Goal: Task Accomplishment & Management: Manage account settings

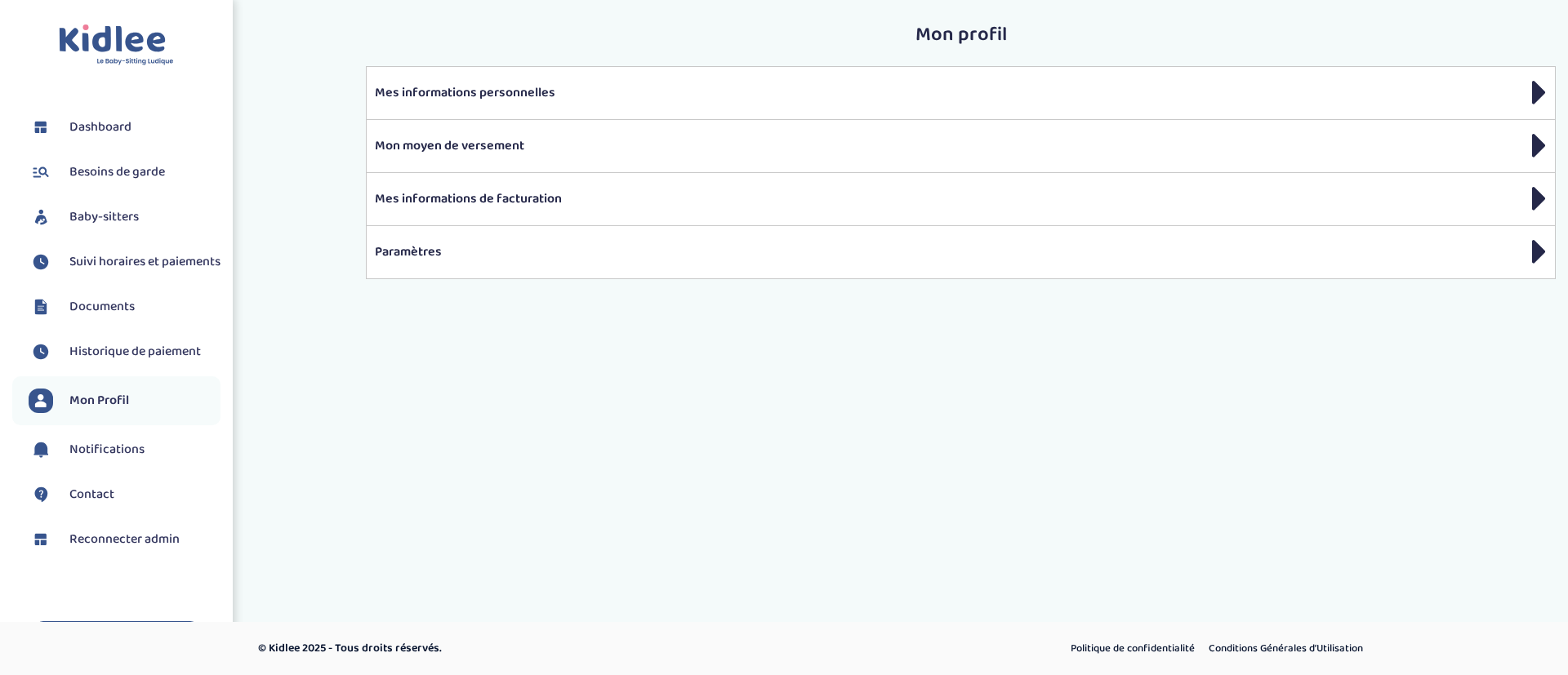
scroll to position [86, 0]
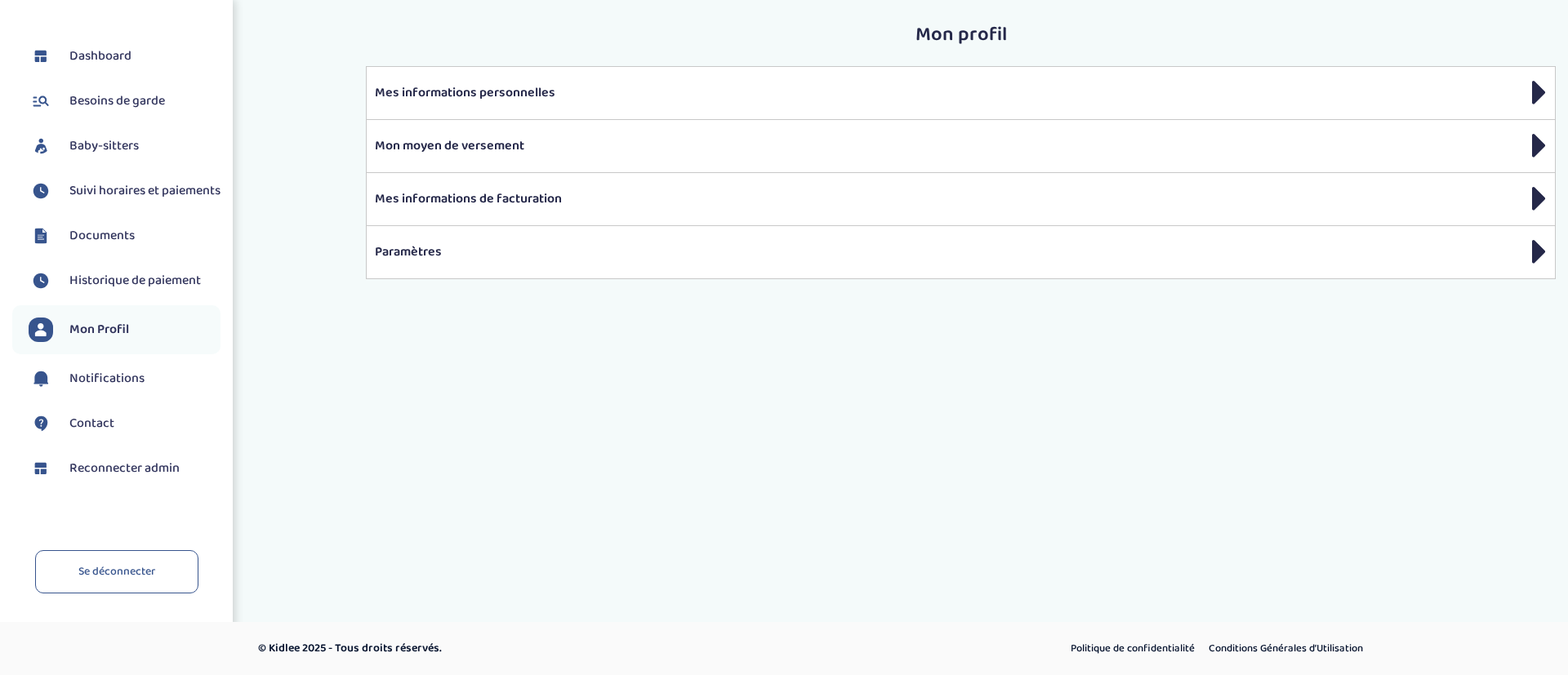
click at [136, 137] on span "Baby-sitters" at bounding box center [103, 146] width 69 height 20
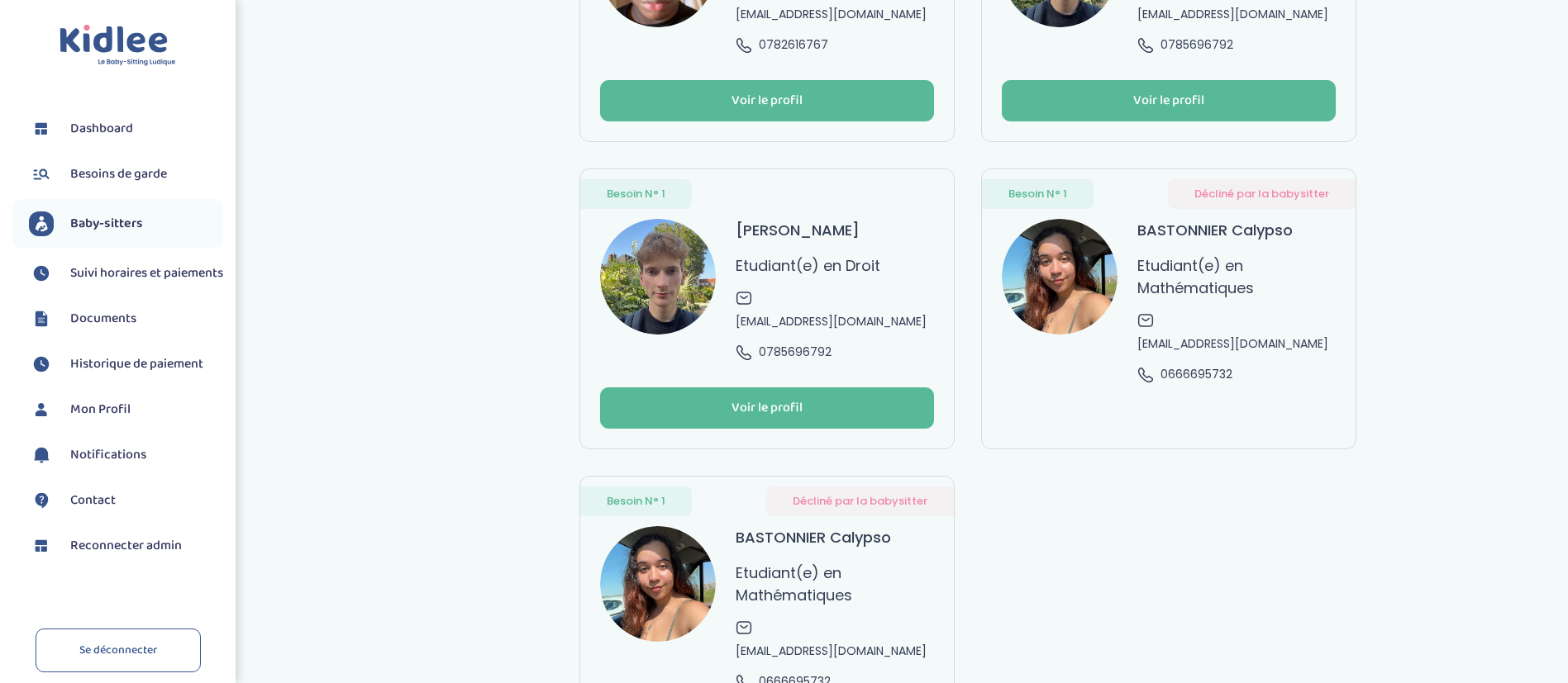
scroll to position [248, 0]
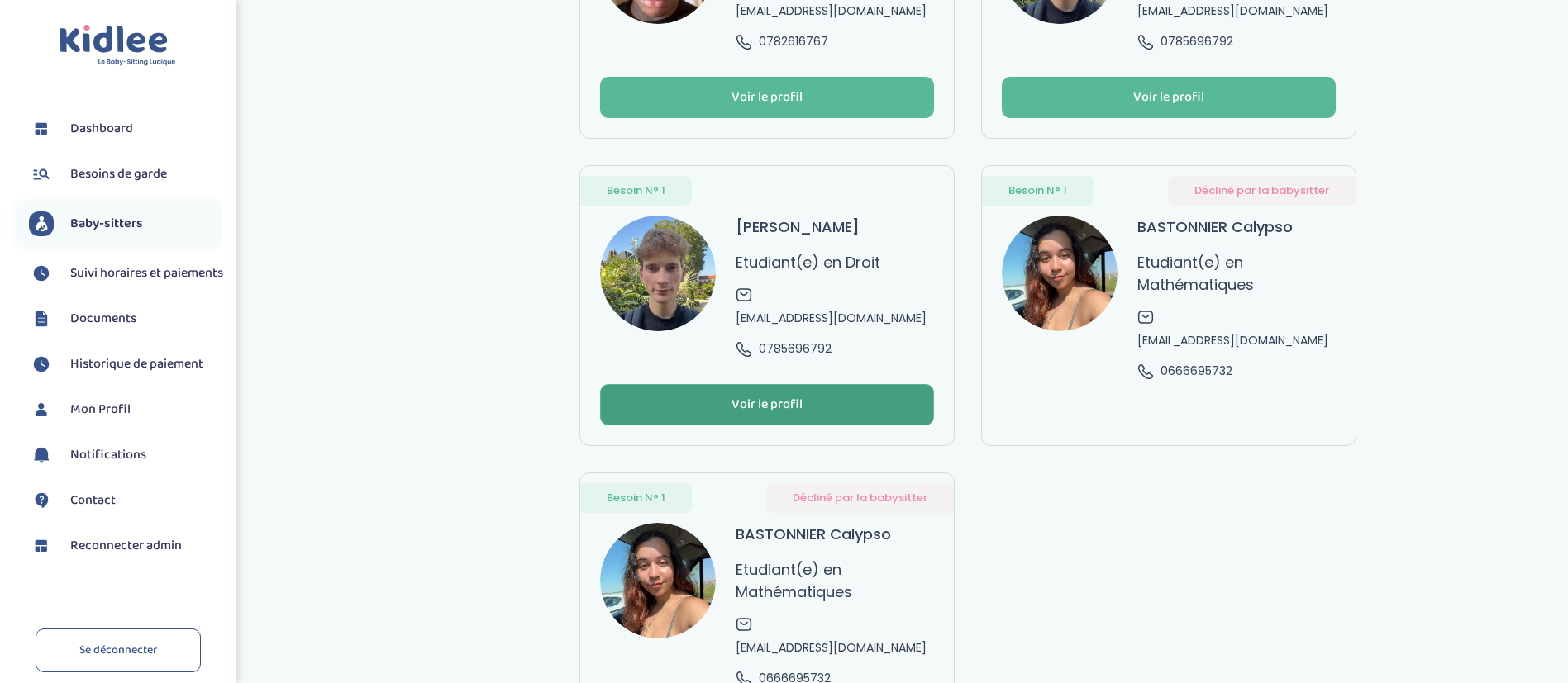
click at [867, 409] on button "Voir le profil" at bounding box center [767, 405] width 334 height 41
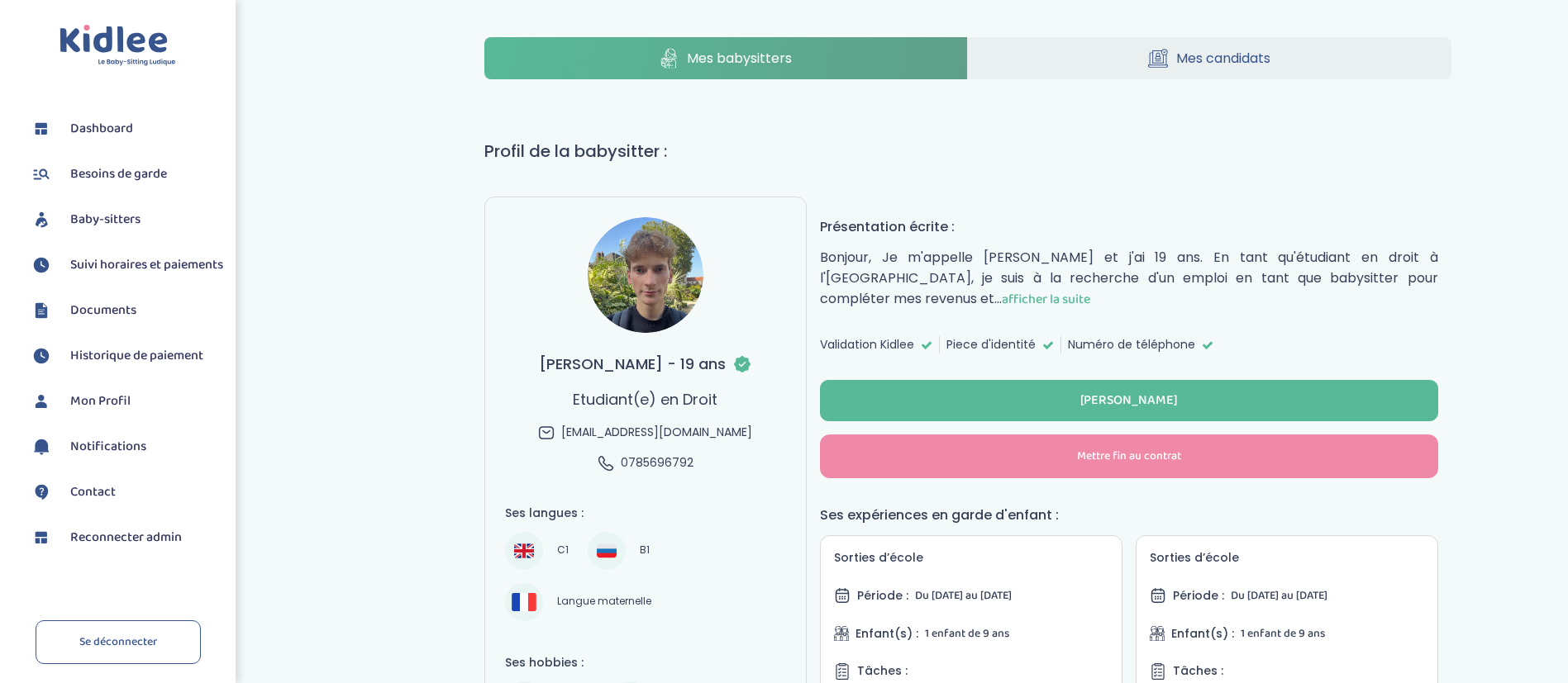
select select "J’ai rencontré un problème avec ce Babysitter"
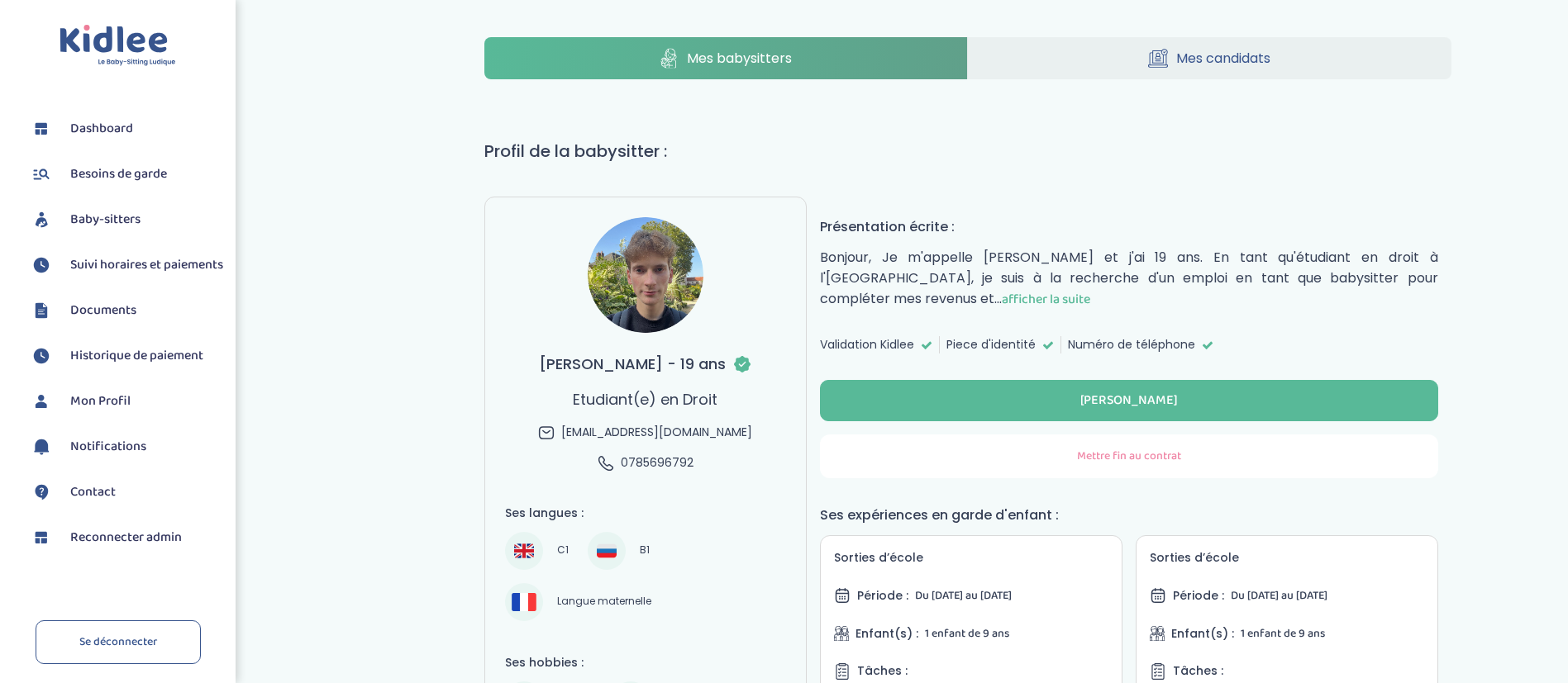
click at [1159, 465] on button "Mettre fin au contrat" at bounding box center [1129, 456] width 618 height 43
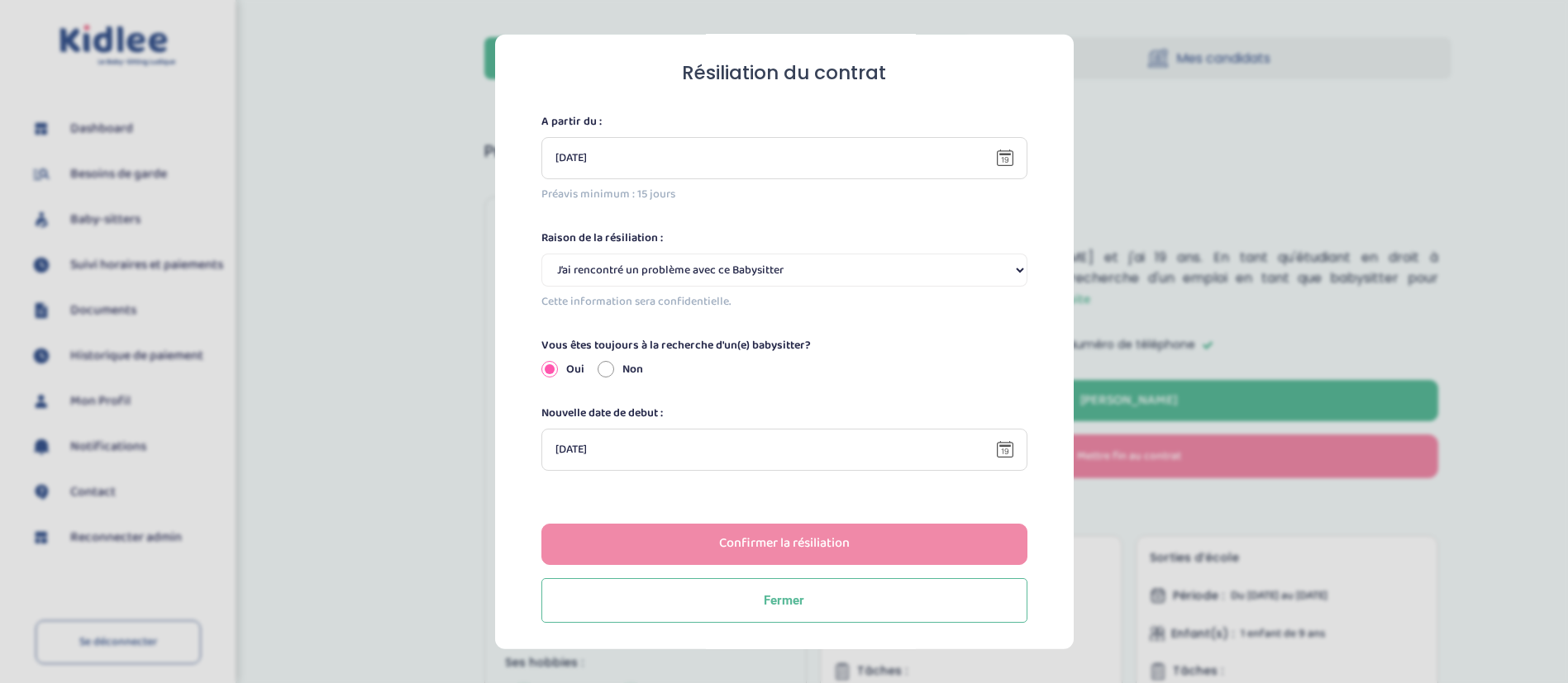
scroll to position [97, 0]
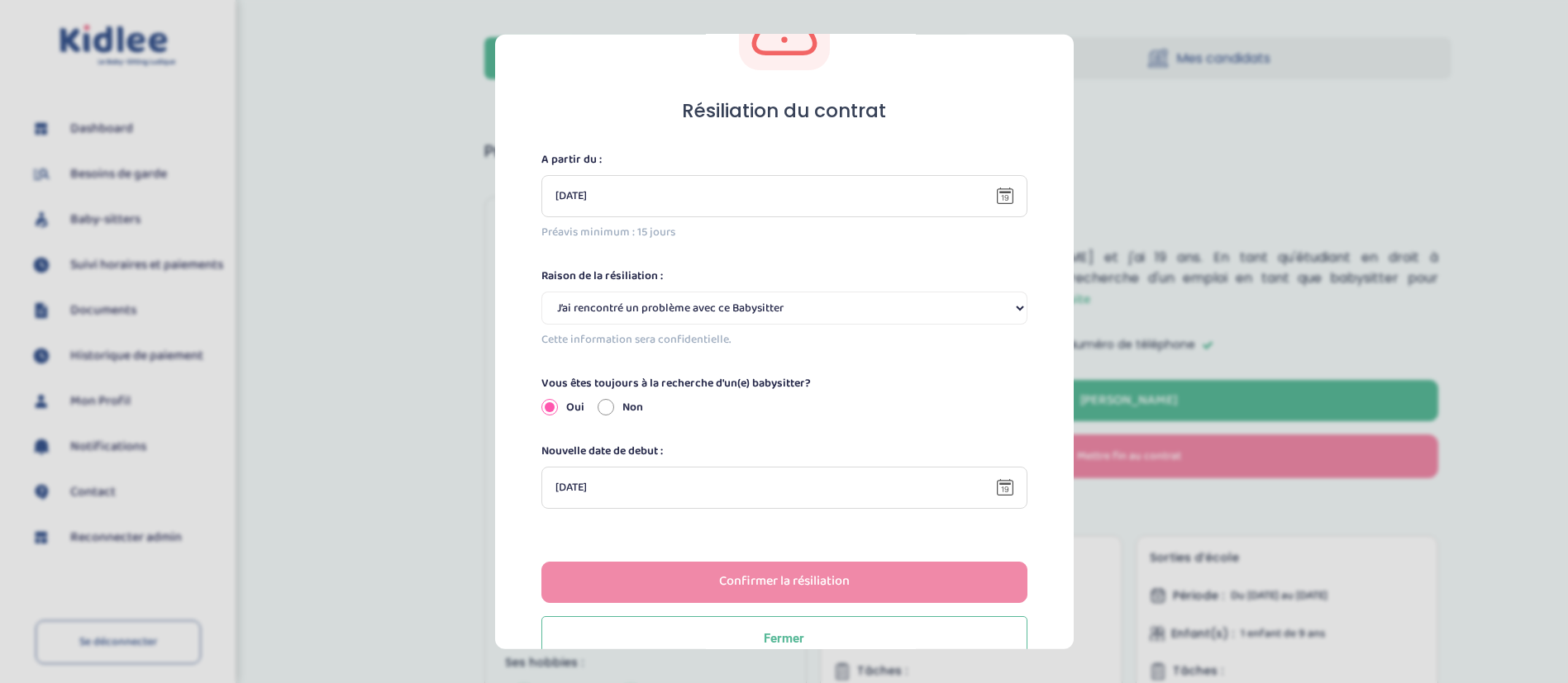
click at [664, 183] on div "10-10-2025" at bounding box center [784, 195] width 486 height 42
click at [628, 410] on label "Non" at bounding box center [632, 407] width 21 height 18
click at [614, 410] on input "Non" at bounding box center [605, 407] width 17 height 17
radio input "true"
radio input "false"
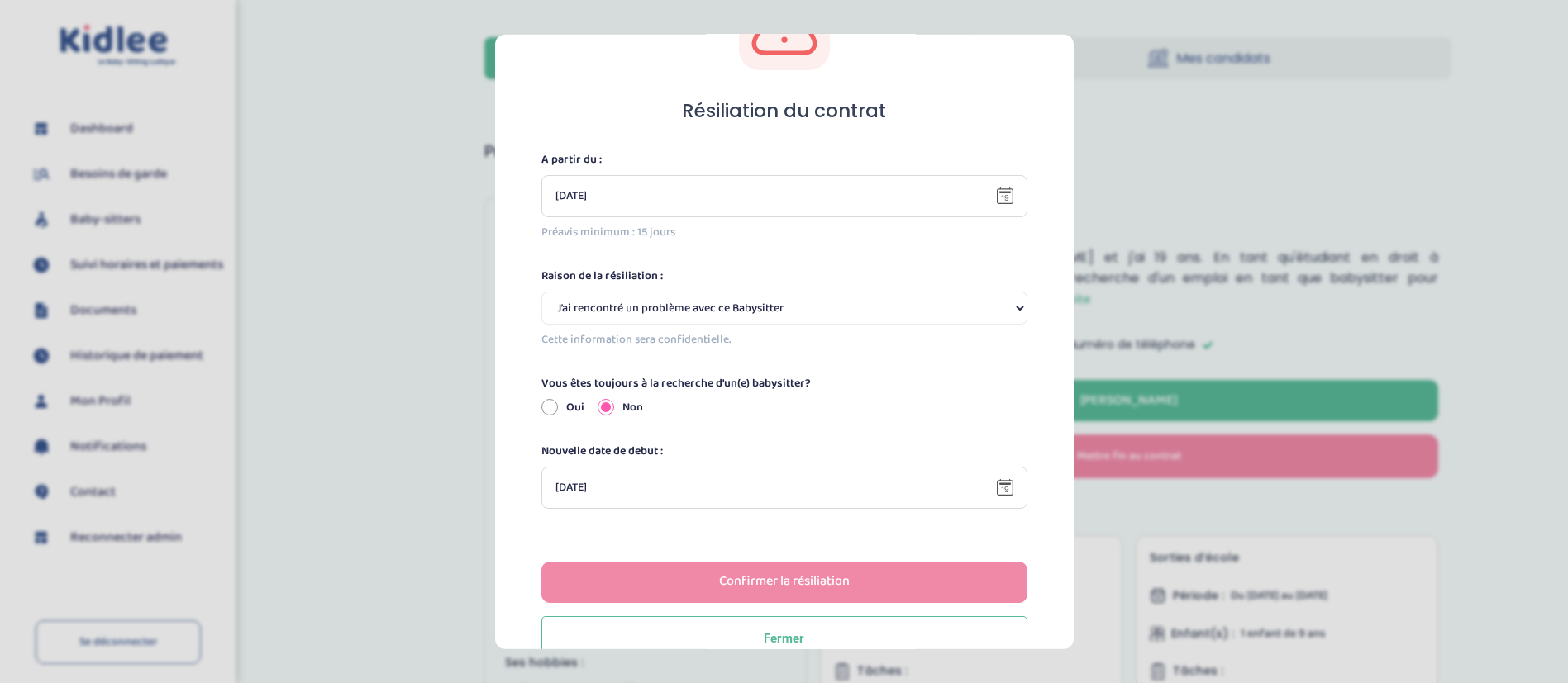
scroll to position [42, 0]
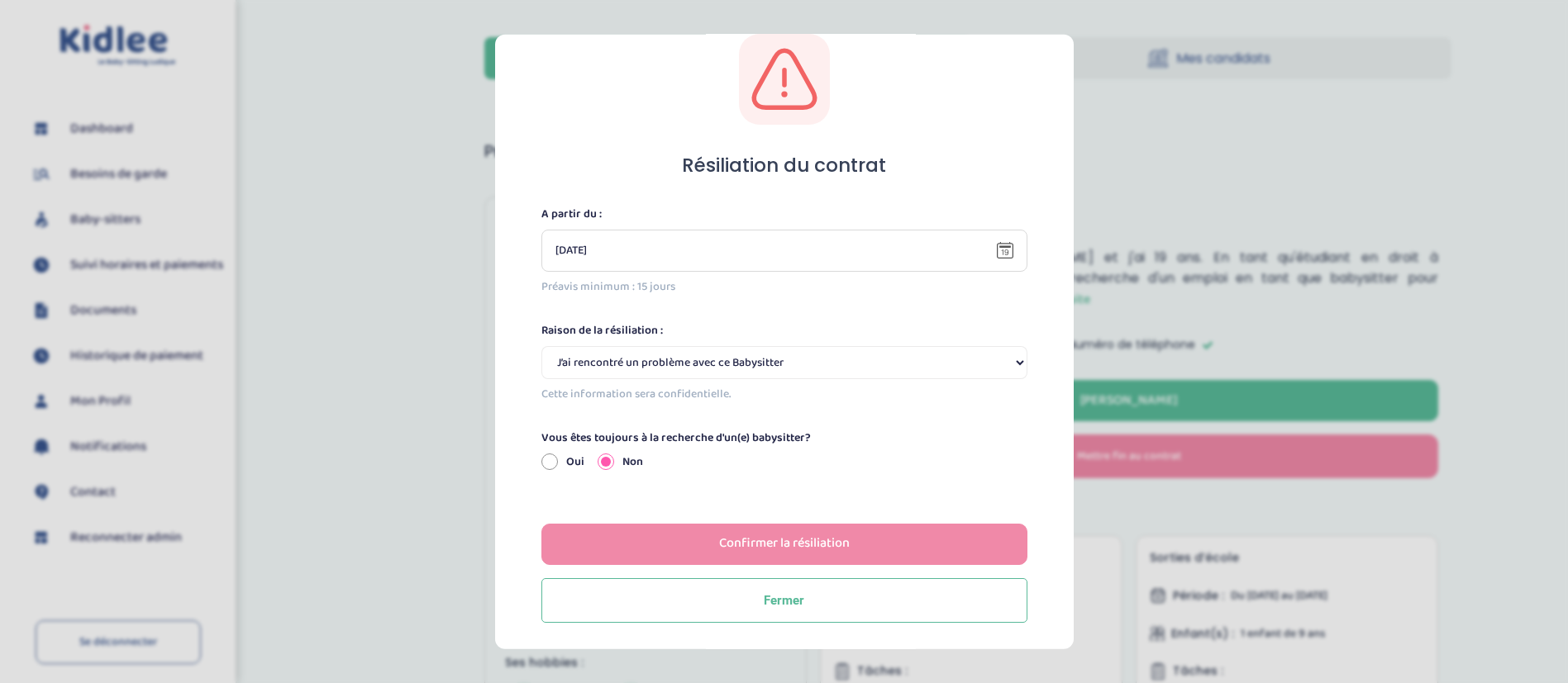
click at [648, 367] on select "Selectionne J’ai rencontré un problème avec ce Babysitter Ce Babysitter ne souh…" at bounding box center [784, 361] width 486 height 33
select select "Incompatibilité d’emploi du temps"
click at [541, 345] on select "Selectionne J’ai rencontré un problème avec ce Babysitter Ce Babysitter ne souh…" at bounding box center [784, 361] width 486 height 33
click at [782, 551] on div "Confirmer la résiliation" at bounding box center [784, 544] width 130 height 19
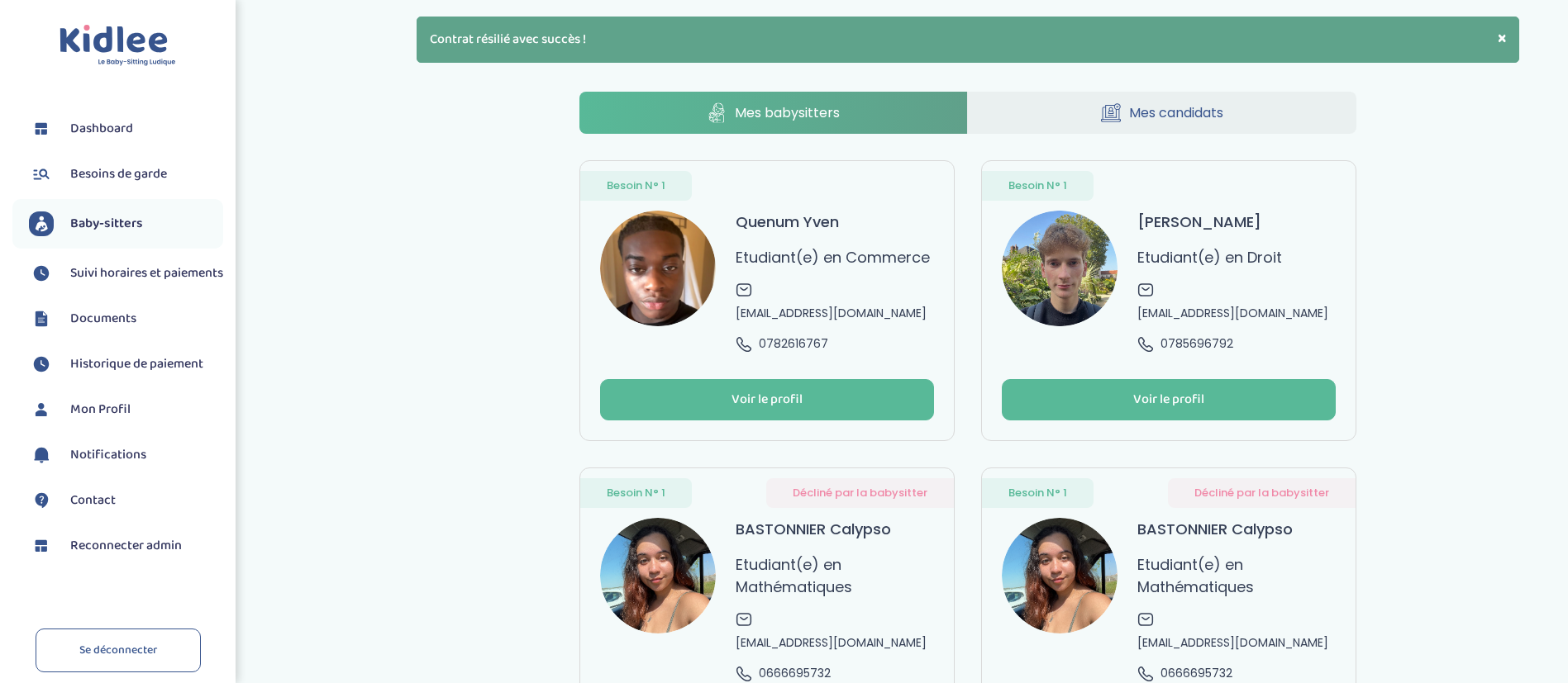
click at [162, 556] on span "Reconnecter admin" at bounding box center [125, 546] width 112 height 20
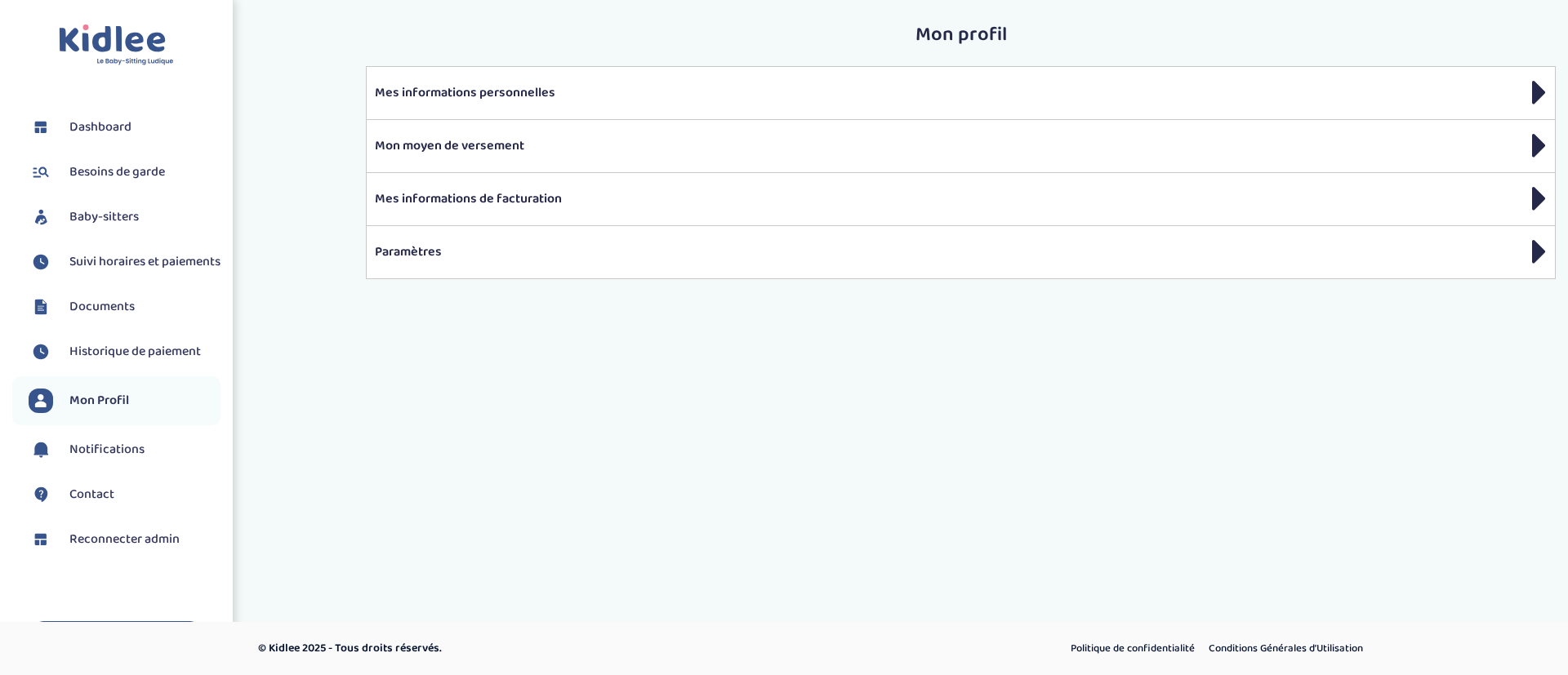
click at [143, 220] on link "Baby-sitters" at bounding box center [124, 217] width 192 height 24
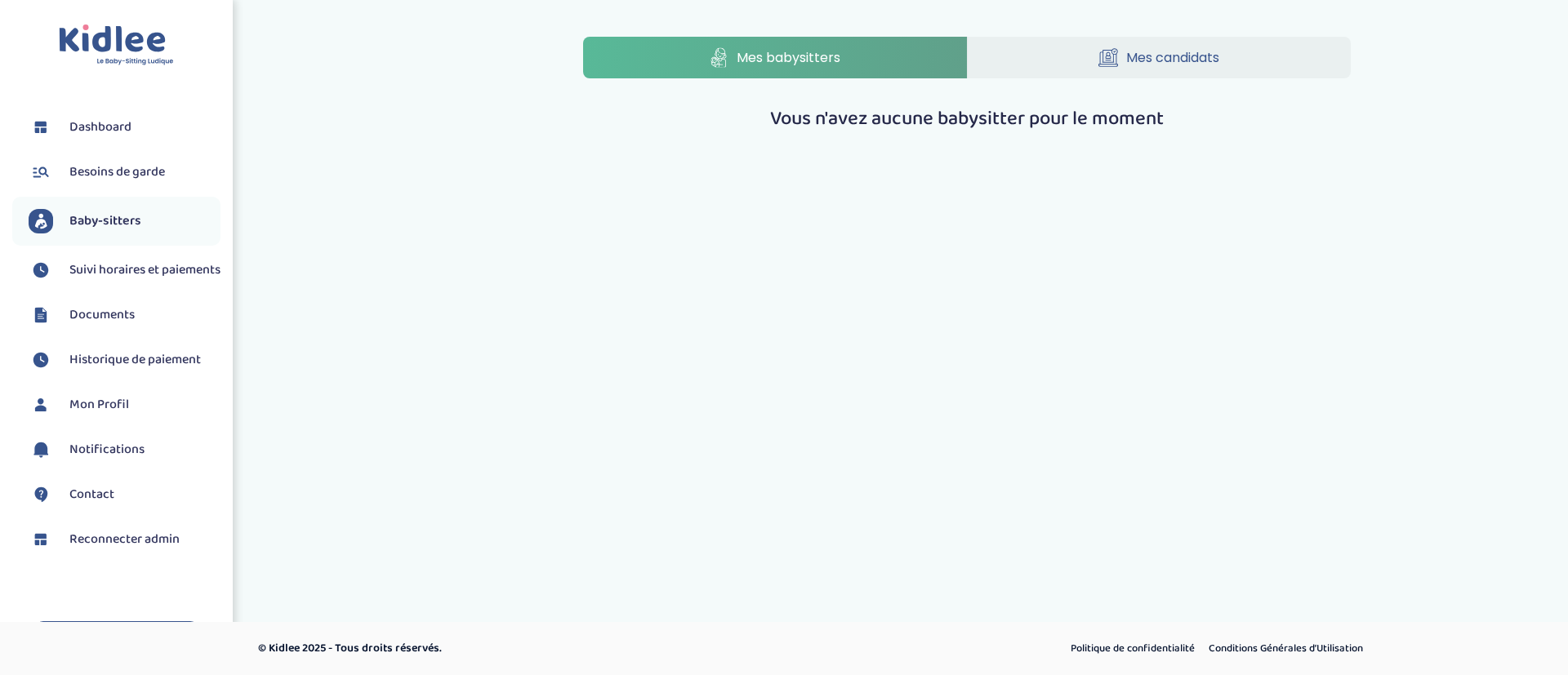
click at [155, 549] on span "Reconnecter admin" at bounding box center [124, 539] width 110 height 20
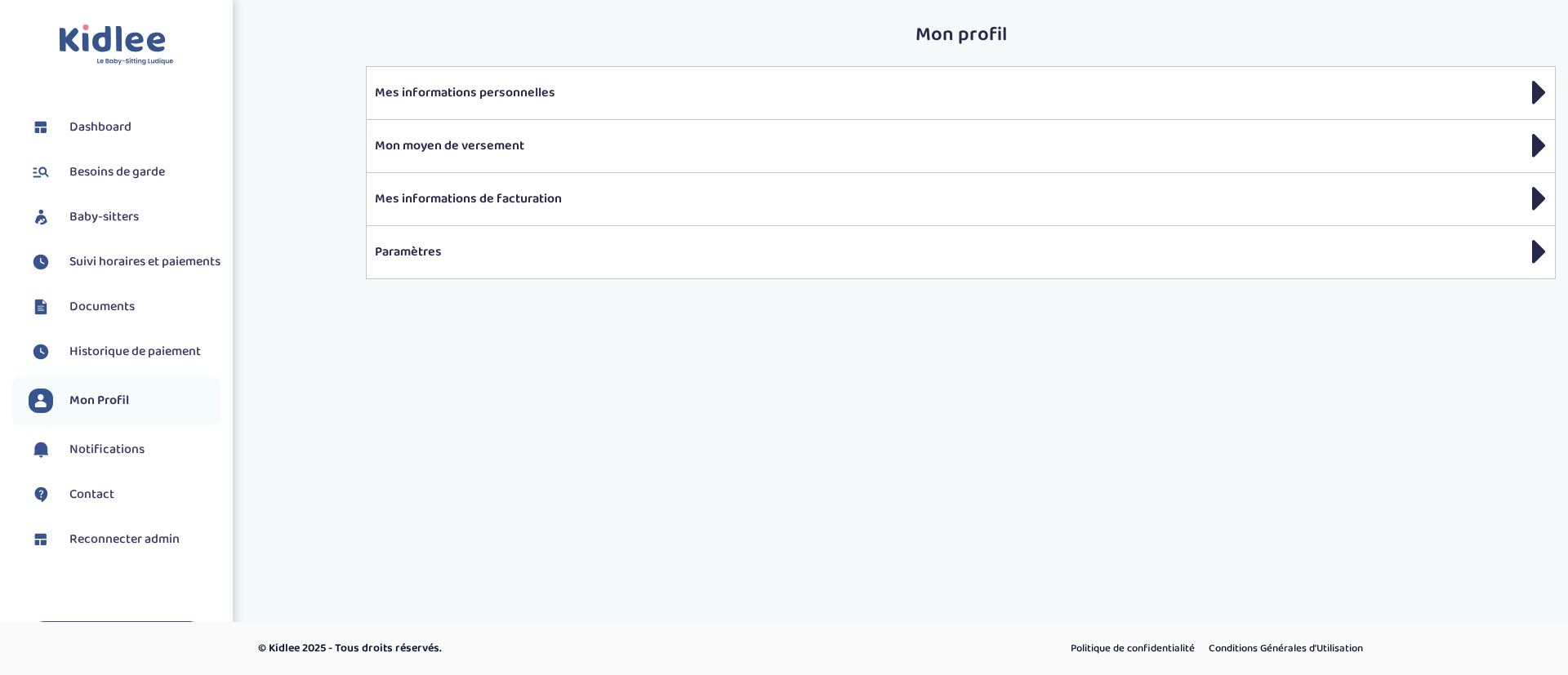
click at [172, 218] on link "Baby-sitters" at bounding box center [124, 217] width 192 height 24
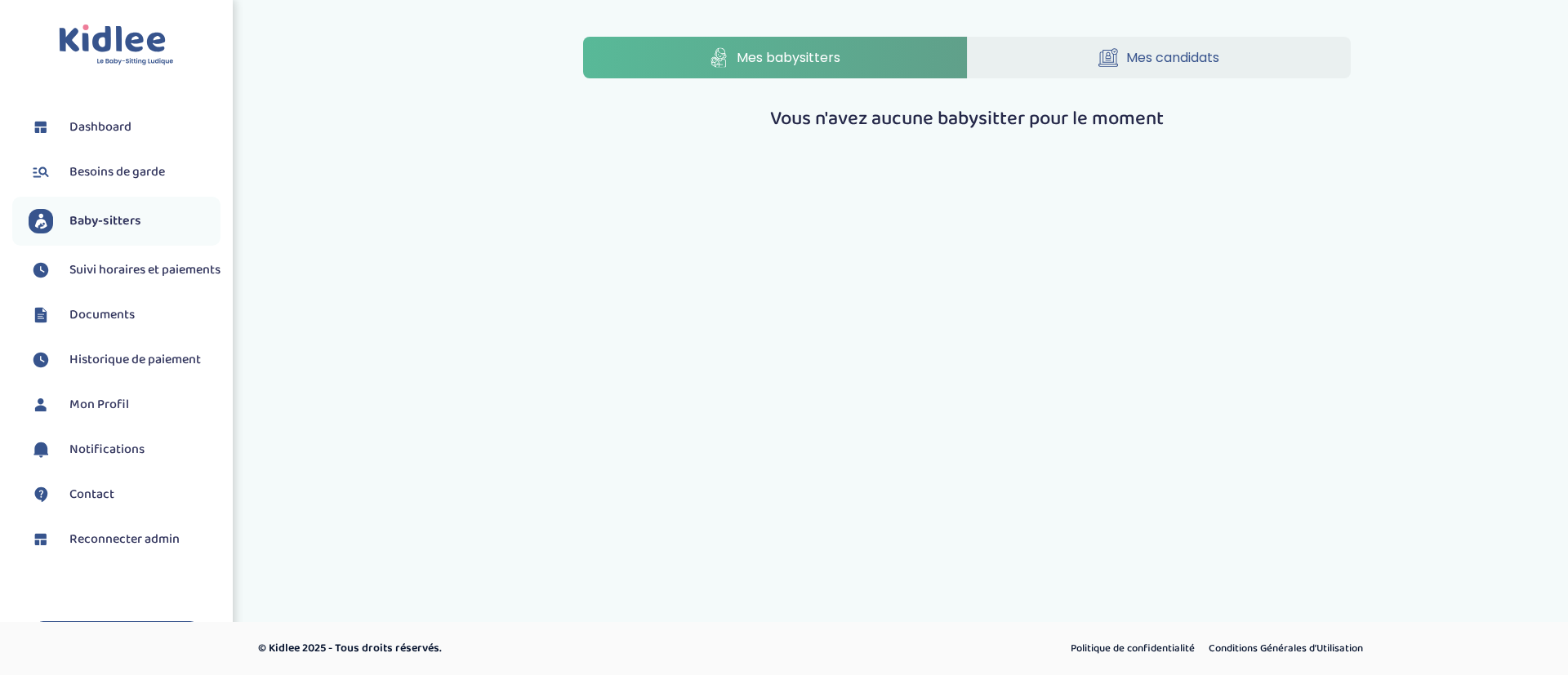
click at [120, 549] on span "Reconnecter admin" at bounding box center [124, 539] width 110 height 20
